Goal: Task Accomplishment & Management: Use online tool/utility

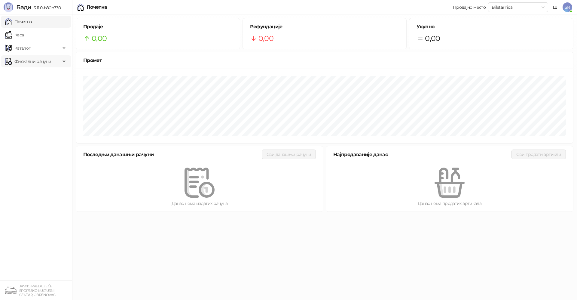
click at [22, 61] on span "Фискални рачуни" at bounding box center [32, 61] width 37 height 12
click at [26, 86] on link "По данима" at bounding box center [23, 88] width 32 height 12
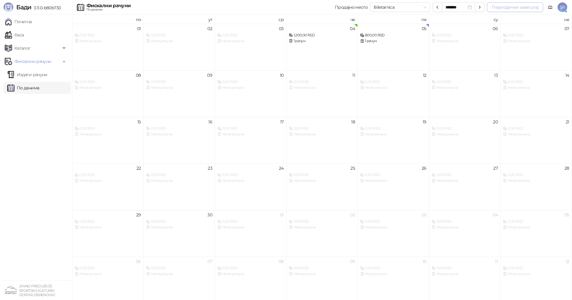
click at [502, 9] on button "Периодични извештај" at bounding box center [515, 7] width 56 height 10
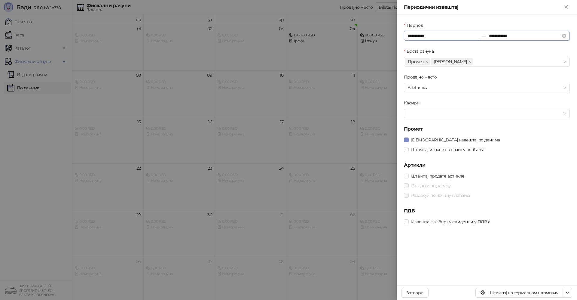
click at [438, 36] on input "**********" at bounding box center [444, 35] width 72 height 7
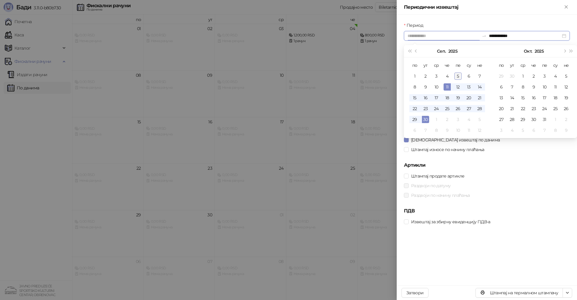
type input "**********"
click at [458, 76] on div "5" at bounding box center [458, 75] width 7 height 7
type input "**********"
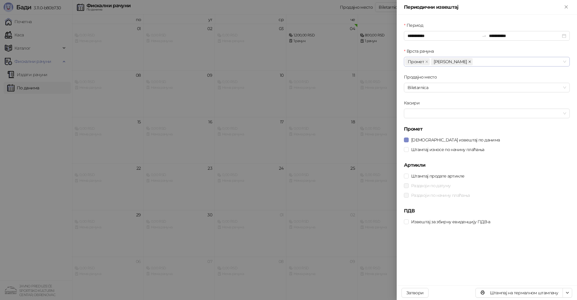
click at [468, 63] on icon "close" at bounding box center [469, 61] width 3 height 3
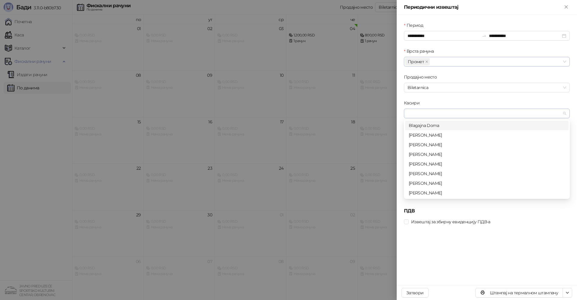
click at [428, 112] on div at bounding box center [483, 113] width 157 height 8
click at [424, 154] on div "[PERSON_NAME]" at bounding box center [487, 154] width 156 height 7
click at [427, 100] on div "Касири" at bounding box center [487, 103] width 166 height 9
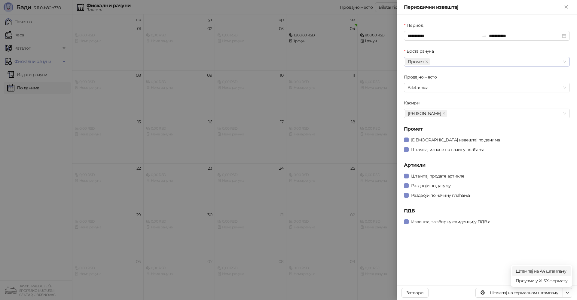
click at [546, 269] on span "Штампај на А4 штампачу" at bounding box center [542, 271] width 52 height 7
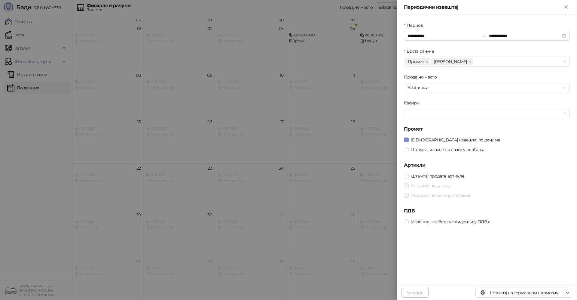
click at [417, 292] on button "Затвори" at bounding box center [415, 293] width 27 height 10
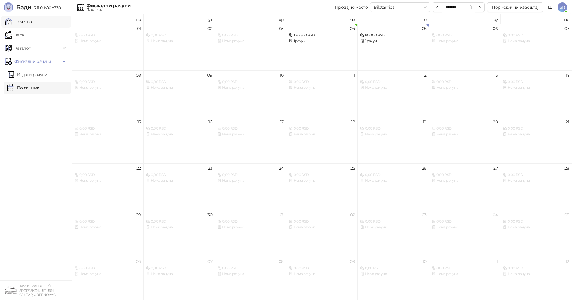
click at [23, 22] on link "Почетна" at bounding box center [18, 22] width 27 height 12
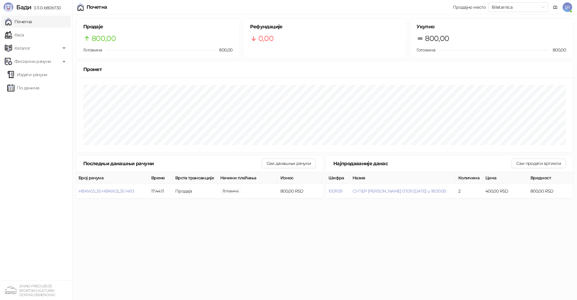
click at [568, 8] on span "SR" at bounding box center [568, 7] width 10 height 10
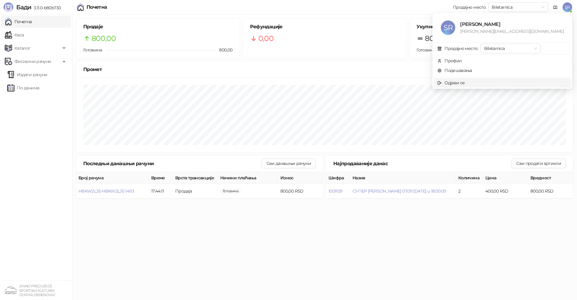
click at [498, 82] on span "Одјави се" at bounding box center [502, 82] width 130 height 7
